Goal: Task Accomplishment & Management: Manage account settings

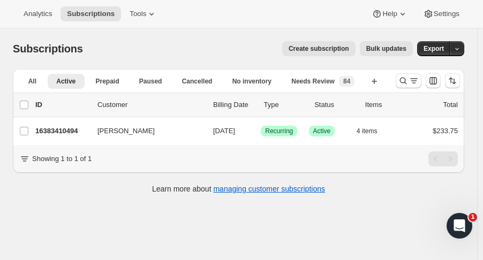
click at [406, 79] on icon "Search and filter results" at bounding box center [403, 80] width 11 height 11
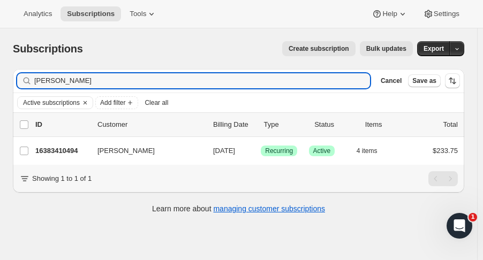
drag, startPoint x: 100, startPoint y: 81, endPoint x: -33, endPoint y: 86, distance: 132.4
click at [0, 86] on html "Analytics Subscriptions Tools Help Settings Skip to content Subscriptions. This…" at bounding box center [241, 130] width 483 height 260
type input "lord"
click at [77, 148] on p "16412901694" at bounding box center [62, 151] width 54 height 11
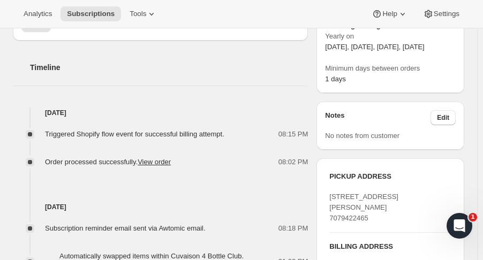
scroll to position [364, 0]
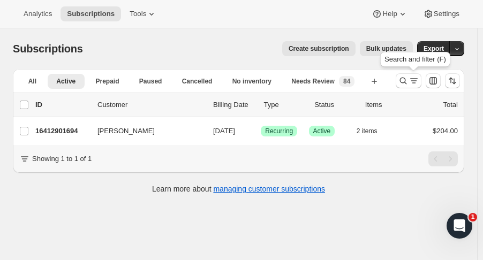
click at [404, 82] on icon "Search and filter results" at bounding box center [403, 80] width 11 height 11
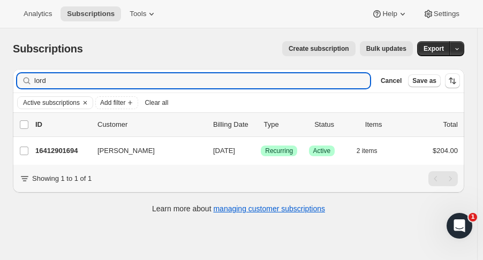
drag, startPoint x: 63, startPoint y: 79, endPoint x: -25, endPoint y: 79, distance: 87.3
click at [0, 79] on html "Analytics Subscriptions Tools Help Settings Skip to content Subscriptions. This…" at bounding box center [241, 130] width 483 height 260
type input "[PERSON_NAME]"
click at [48, 158] on div "[PERSON_NAME] 16425615678 [PERSON_NAME] [DATE] Success Recurring Success Active…" at bounding box center [238, 151] width 451 height 28
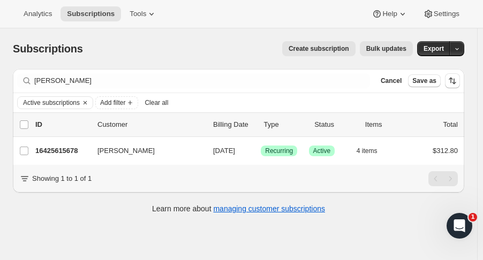
click at [48, 151] on p "16425615678" at bounding box center [62, 151] width 54 height 11
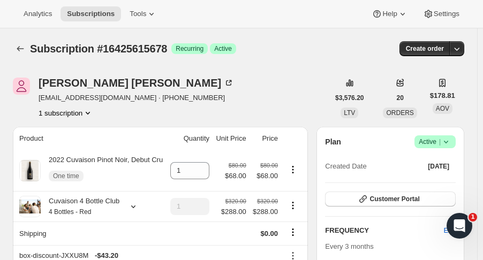
click at [26, 55] on button "Subscriptions" at bounding box center [20, 48] width 15 height 15
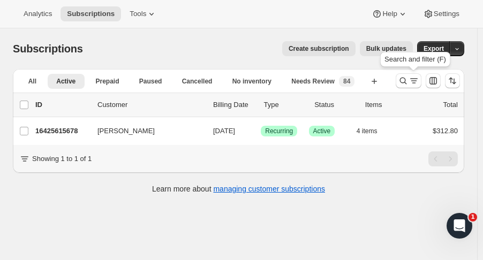
click at [407, 83] on icon "Search and filter results" at bounding box center [403, 81] width 7 height 7
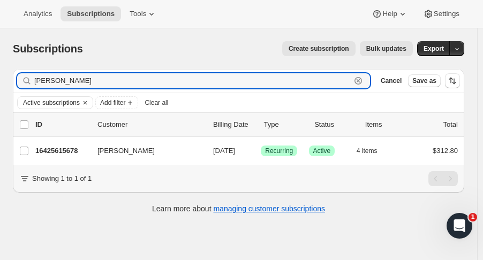
drag, startPoint x: 79, startPoint y: 78, endPoint x: -24, endPoint y: 80, distance: 103.4
click at [0, 80] on html "Analytics Subscriptions Tools Help Settings Skip to content Subscriptions. This…" at bounding box center [241, 130] width 483 height 260
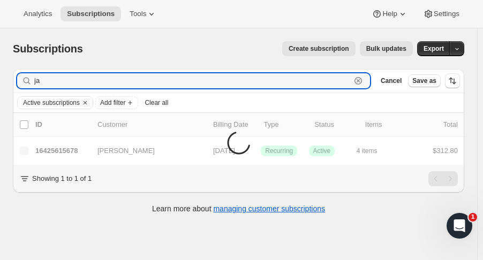
type input "j"
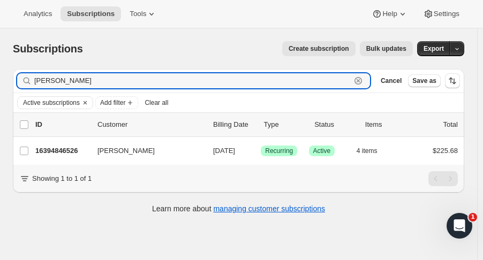
type input "[PERSON_NAME]"
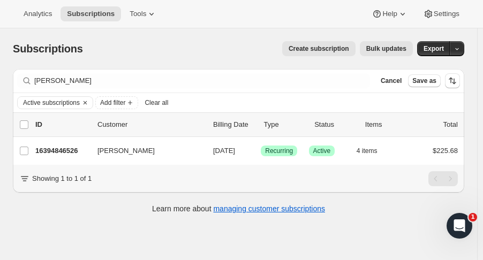
click at [75, 149] on p "16394846526" at bounding box center [62, 151] width 54 height 11
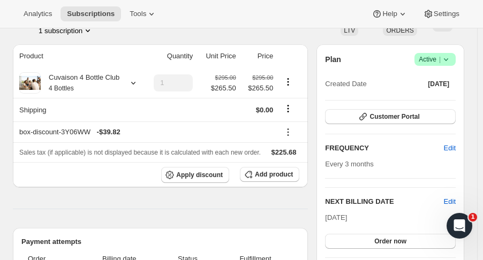
scroll to position [82, 0]
click at [135, 84] on icon at bounding box center [133, 83] width 11 height 11
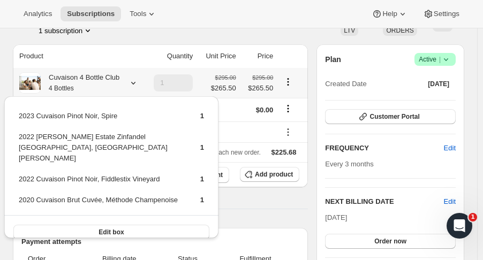
click at [351, 32] on span "LTV" at bounding box center [349, 30] width 11 height 7
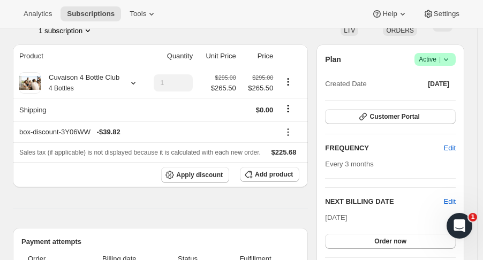
click at [132, 83] on icon at bounding box center [133, 83] width 11 height 11
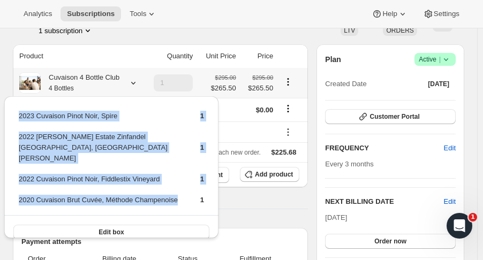
drag, startPoint x: 188, startPoint y: 187, endPoint x: 19, endPoint y: 116, distance: 184.3
click at [19, 116] on tbody "2023 Cuvaison Pinot Noir, Spire 1 2022 [PERSON_NAME] Estate Zinfandel [GEOGRAPH…" at bounding box center [111, 162] width 186 height 104
copy tbody "2023 Cuvaison Pinot Noir, Spire 1 2022 [PERSON_NAME] Estate Zinfandel [GEOGRAPH…"
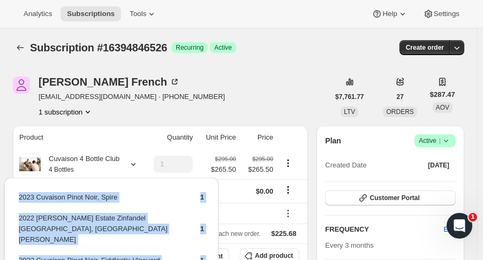
scroll to position [0, 0]
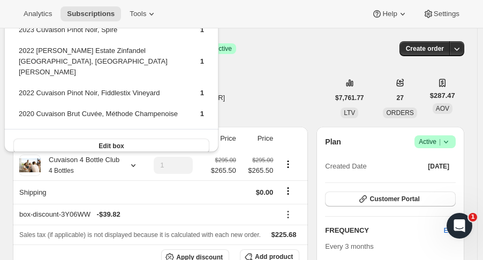
click at [311, 19] on div "Analytics Subscriptions Tools Help Settings" at bounding box center [241, 14] width 483 height 28
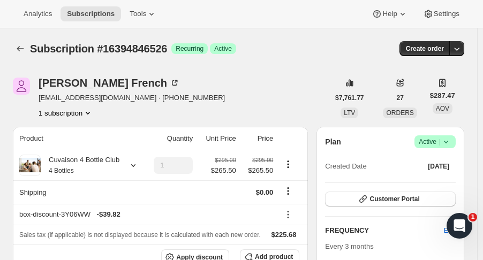
click at [17, 50] on icon "Subscriptions" at bounding box center [20, 48] width 11 height 11
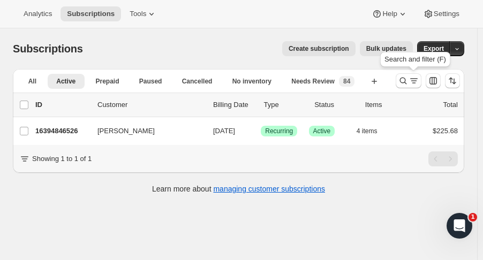
click at [404, 81] on icon "Search and filter results" at bounding box center [403, 80] width 11 height 11
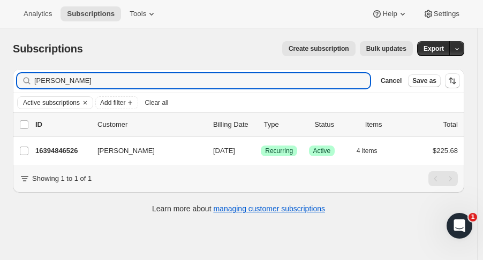
drag, startPoint x: 77, startPoint y: 82, endPoint x: -42, endPoint y: 79, distance: 118.9
click at [0, 79] on html "Analytics Subscriptions Tools Help Settings Skip to content Subscriptions. This…" at bounding box center [241, 130] width 483 height 260
type input "[PERSON_NAME]"
click at [77, 153] on p "16453206334" at bounding box center [62, 151] width 54 height 11
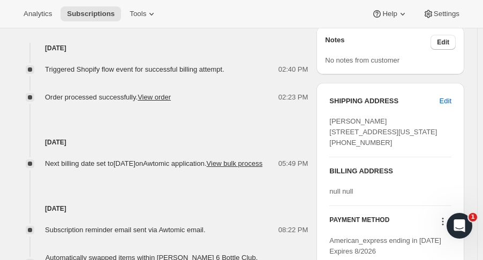
scroll to position [466, 0]
click at [451, 95] on span "Edit" at bounding box center [446, 100] width 12 height 11
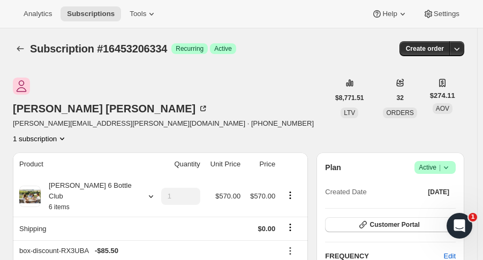
select select "NY"
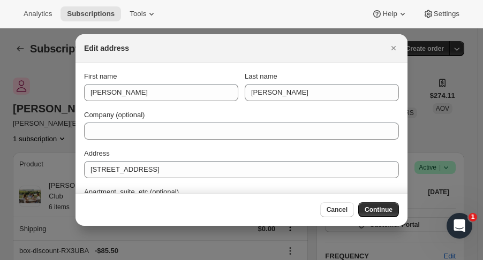
scroll to position [466, 0]
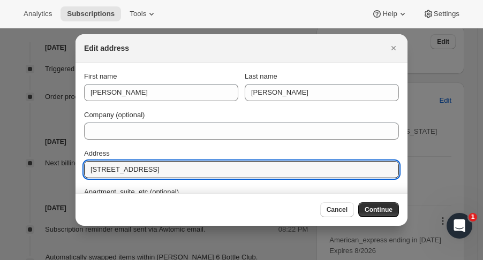
drag, startPoint x: 157, startPoint y: 171, endPoint x: 36, endPoint y: 178, distance: 121.2
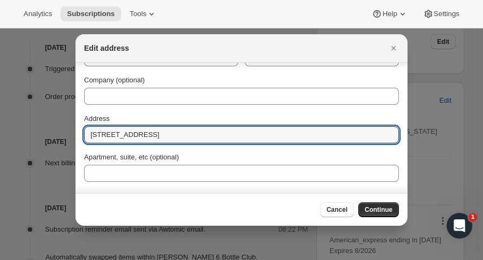
scroll to position [45, 0]
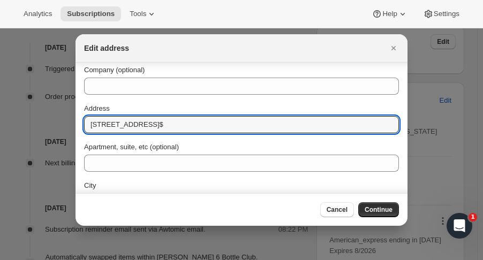
type input "[STREET_ADDRESS]"
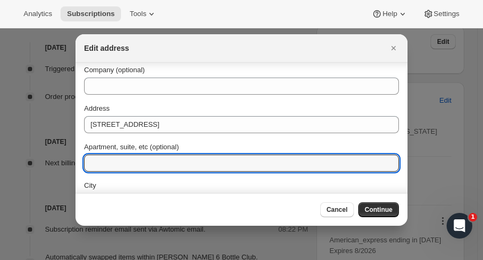
type input "$"
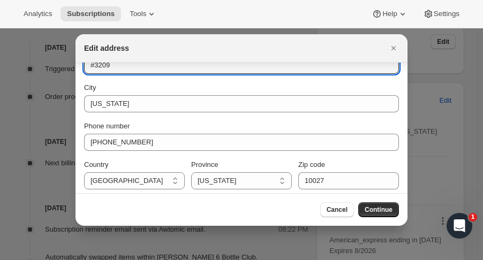
scroll to position [147, 0]
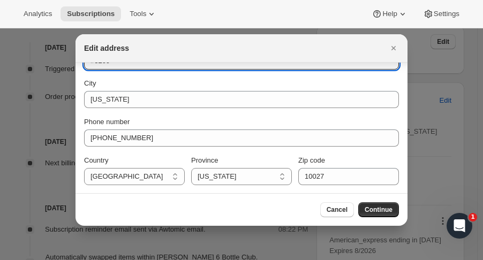
type input "#3209"
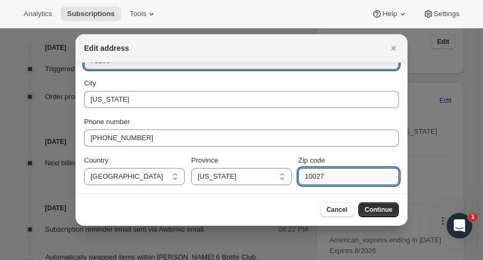
click at [354, 175] on input "10027" at bounding box center [348, 176] width 101 height 17
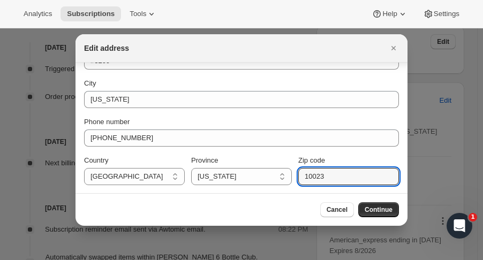
type input "10023"
click at [385, 209] on span "Continue" at bounding box center [379, 210] width 28 height 9
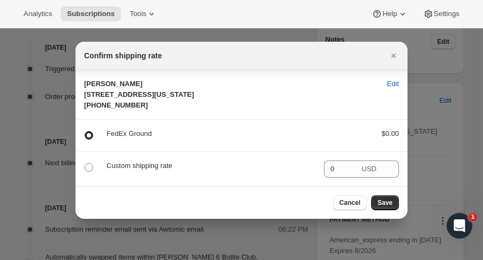
scroll to position [17, 0]
click at [390, 207] on span "Save" at bounding box center [384, 203] width 15 height 9
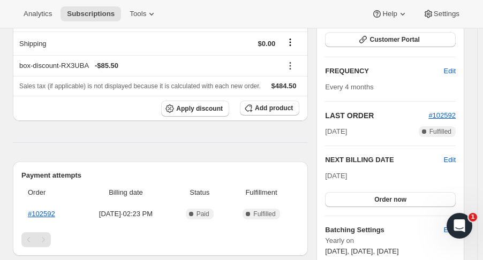
scroll to position [235, 0]
click at [56, 180] on th "Order" at bounding box center [49, 192] width 57 height 24
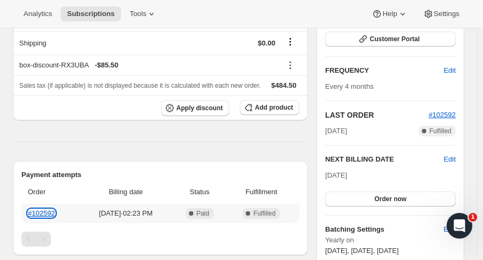
click at [47, 209] on link "#102592" at bounding box center [41, 213] width 27 height 8
